Goal: Information Seeking & Learning: Learn about a topic

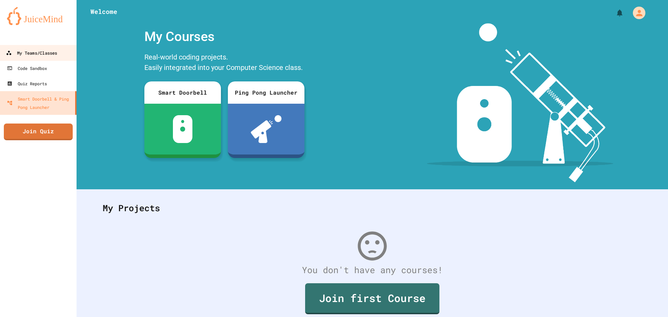
click at [42, 52] on div "My Teams/Classes" at bounding box center [31, 53] width 51 height 9
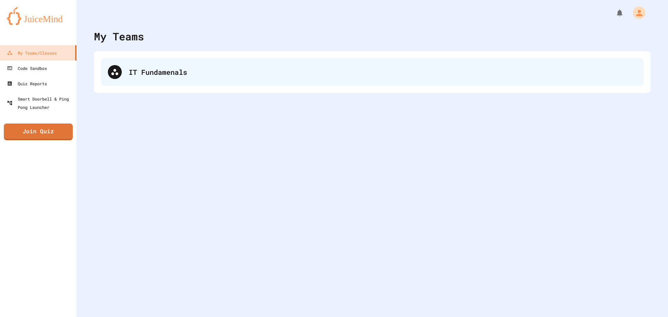
click at [127, 66] on div "IT Fundamenals" at bounding box center [372, 72] width 542 height 28
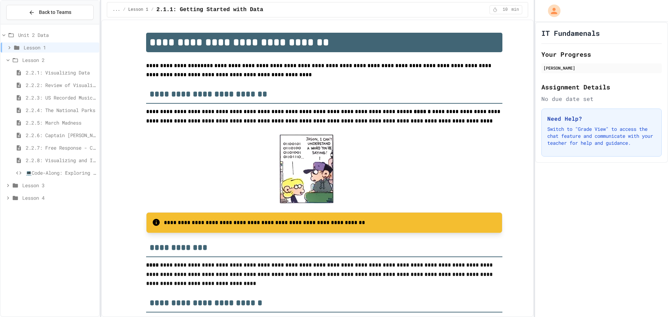
click at [38, 201] on span "Lesson 4" at bounding box center [59, 197] width 74 height 7
click at [43, 207] on span "4.1.1: What is Digital Information" at bounding box center [61, 210] width 71 height 7
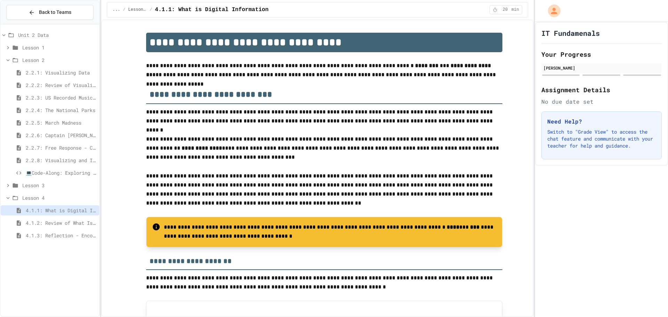
click at [67, 72] on span "2.2.1: Visualizing Data" at bounding box center [61, 72] width 71 height 7
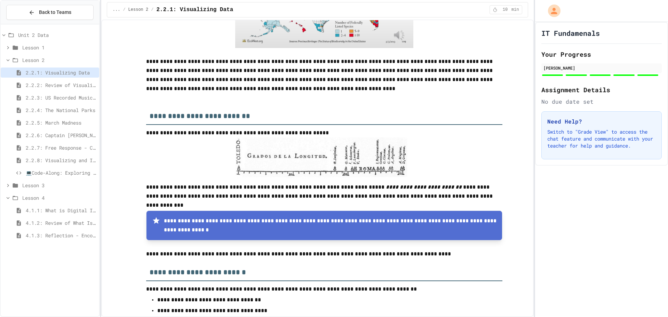
scroll to position [800, 0]
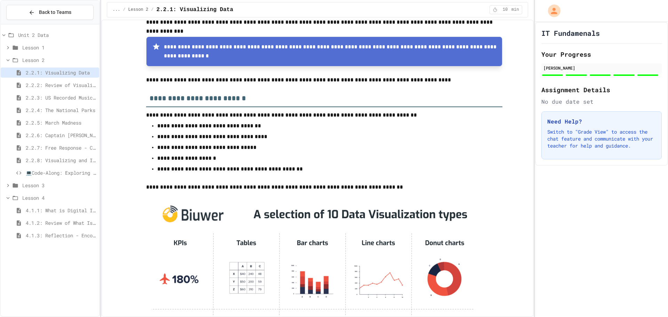
click at [66, 84] on span "2.2.2: Review of Visualizing Data" at bounding box center [61, 84] width 71 height 7
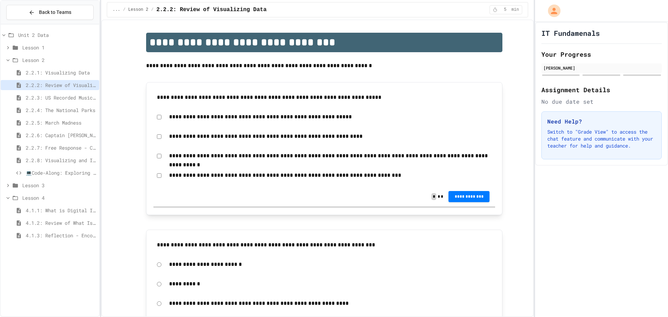
click at [66, 101] on span "2.2.3: US Recorded Music Revenue" at bounding box center [61, 97] width 71 height 7
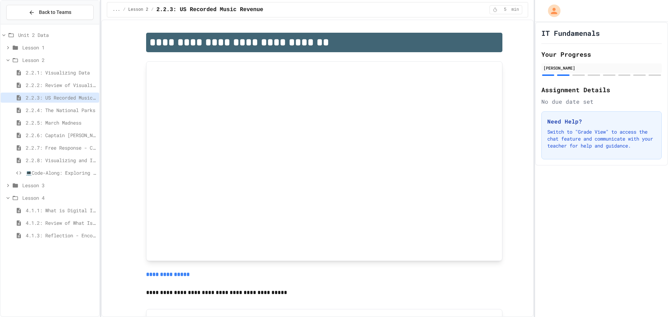
click at [49, 206] on div "4.1.1: What is Digital Information" at bounding box center [50, 210] width 98 height 10
